Goal: Obtain resource: Download file/media

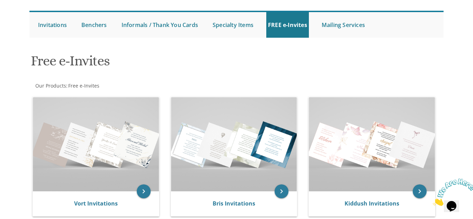
scroll to position [58, 0]
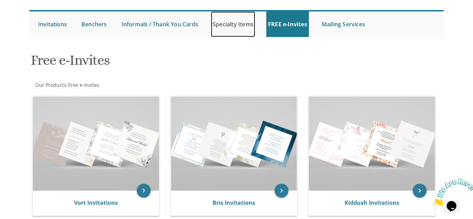
click at [239, 26] on link "Specialty Items" at bounding box center [233, 24] width 44 height 26
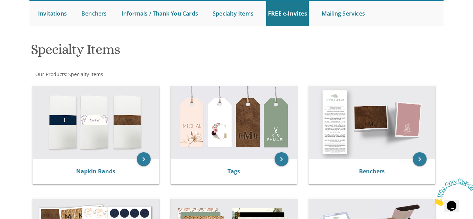
scroll to position [75, 0]
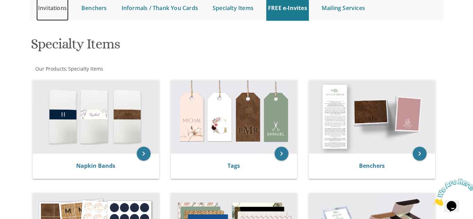
click at [54, 10] on link "Invitations" at bounding box center [52, 8] width 32 height 26
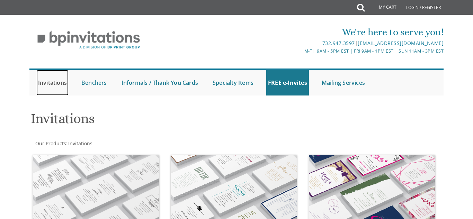
click at [53, 84] on link "Invitations" at bounding box center [52, 83] width 32 height 26
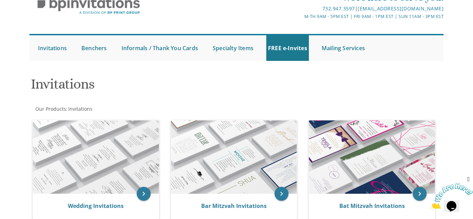
scroll to position [39, 0]
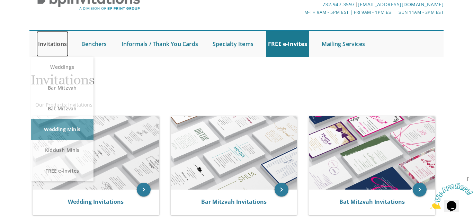
click at [56, 44] on link "Invitations" at bounding box center [52, 44] width 32 height 26
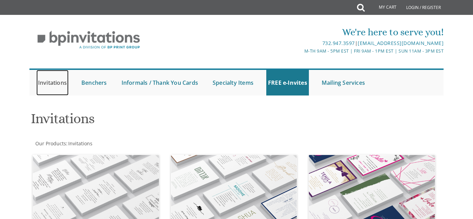
click at [47, 83] on link "Invitations" at bounding box center [52, 83] width 32 height 26
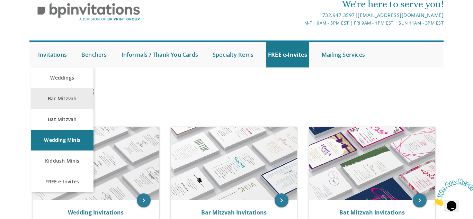
scroll to position [31, 0]
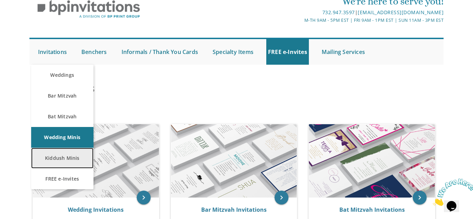
click at [69, 155] on link "Kiddush Minis" at bounding box center [62, 158] width 62 height 21
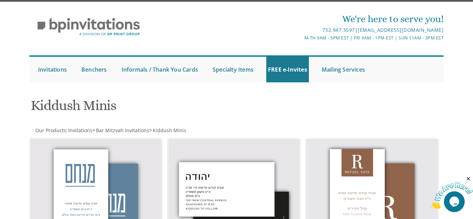
scroll to position [13, 0]
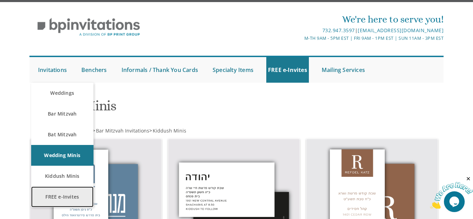
click at [70, 201] on link "FREE e-Invites" at bounding box center [62, 196] width 62 height 21
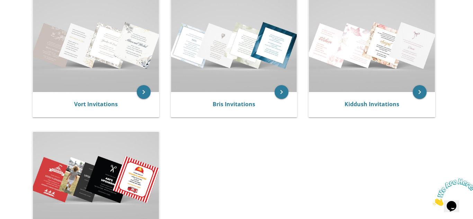
scroll to position [157, 0]
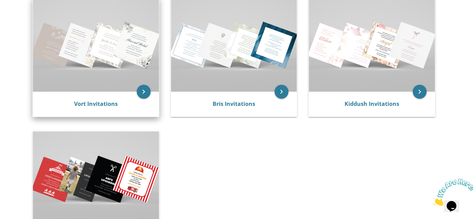
click at [104, 57] on img at bounding box center [96, 45] width 126 height 94
click at [145, 93] on icon "keyboard_arrow_right" at bounding box center [144, 92] width 14 height 14
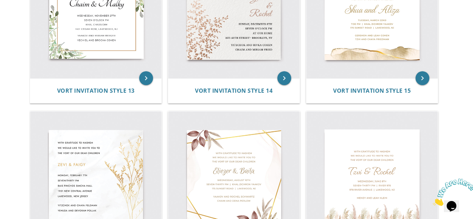
scroll to position [872, 0]
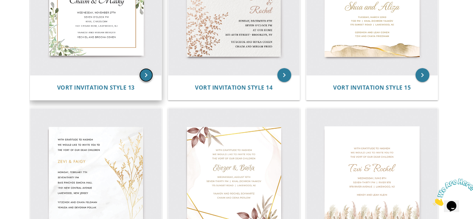
click at [147, 73] on icon "keyboard_arrow_right" at bounding box center [146, 75] width 14 height 14
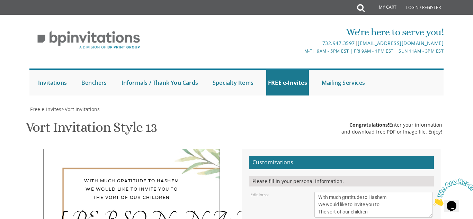
scroll to position [119, 0]
type textarea "C"
type textarea "[PERSON_NAME]"
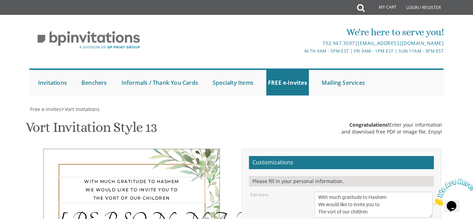
click at [384, 192] on textarea "With much gratitude to Hashem We would like to invite you to The vort of our ch…" at bounding box center [373, 205] width 118 height 26
type textarea "W"
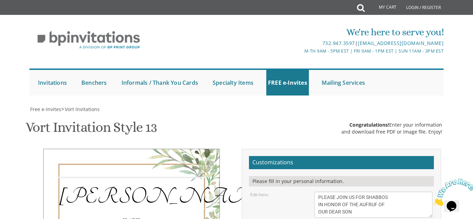
type textarea "PLEASE JOIN US FOR SHABBOS IN HONOR OF THE AUFRUF OF OUR DEAR SON"
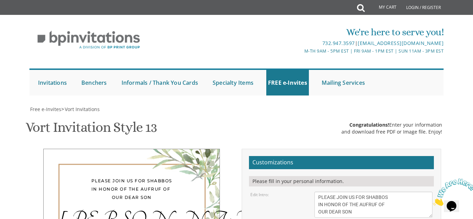
type textarea "W"
type textarea "SHABBOS PARSHAS LECH-LECHA"
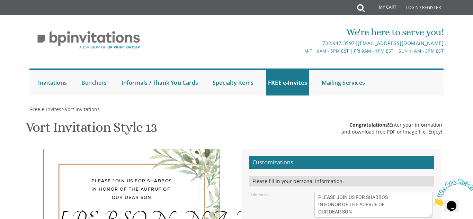
type textarea "[PERSON_NAME] AND [PERSON_NAME] R.S.V.P. [PHONE_NUMBER]"
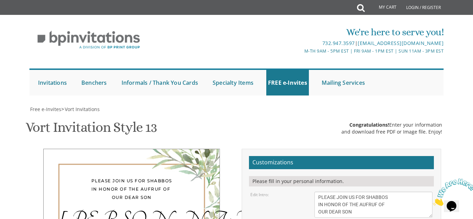
type textarea "SHABBOS PARSHAS LECH-LECHA [DATE] - [DATE] MAY WE ALWAYS SHARE IN SIMCHOS"
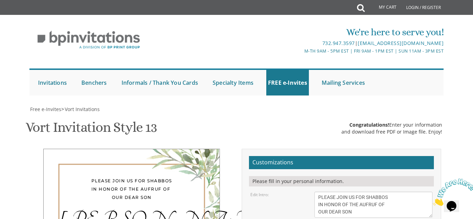
type input "[EMAIL_ADDRESS][DOMAIN_NAME]"
